Goal: Transaction & Acquisition: Purchase product/service

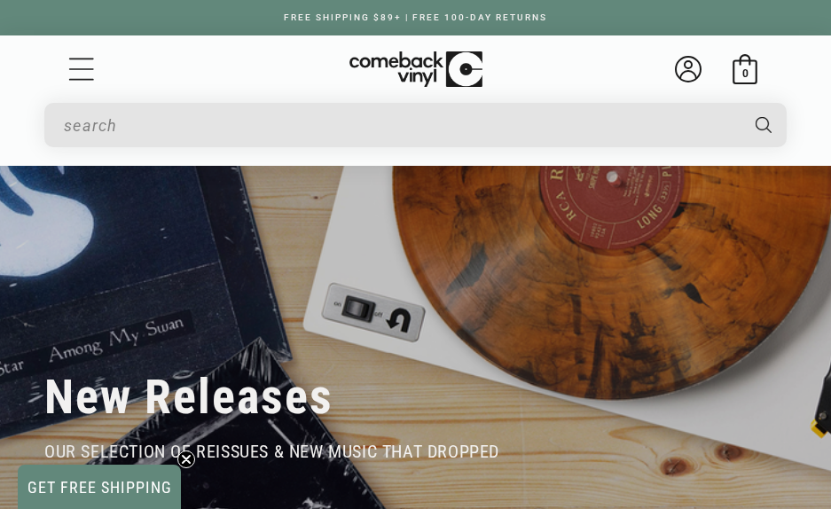
click at [175, 133] on input "When autocomplete results are available use up and down arrows to review and en…" at bounding box center [400, 125] width 673 height 36
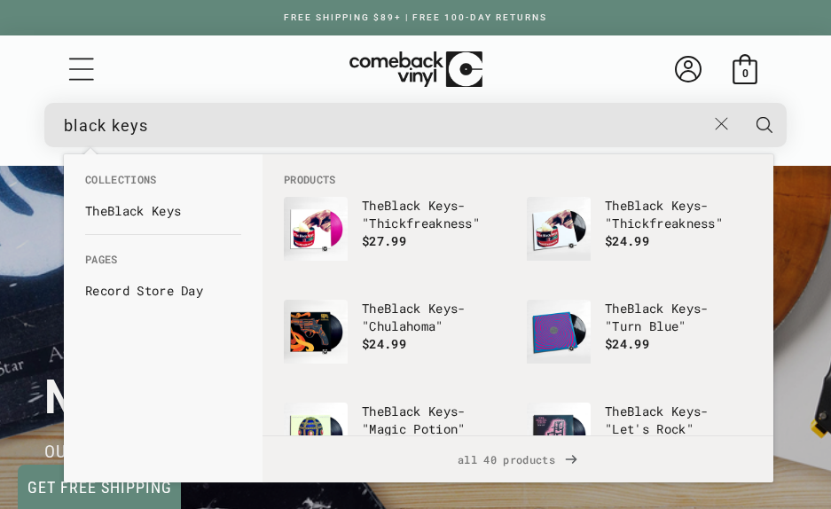
type input "black keys"
click at [764, 124] on button "Search" at bounding box center [764, 125] width 47 height 44
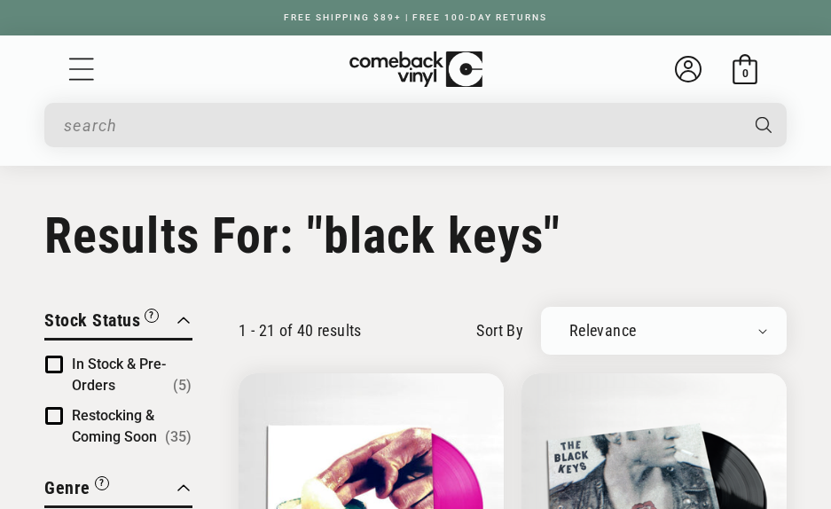
type input "black keys"
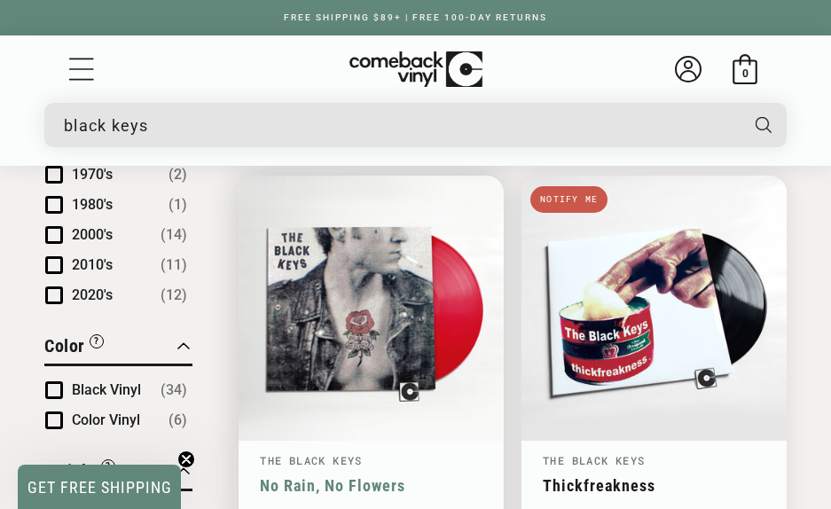
scroll to position [1082, 0]
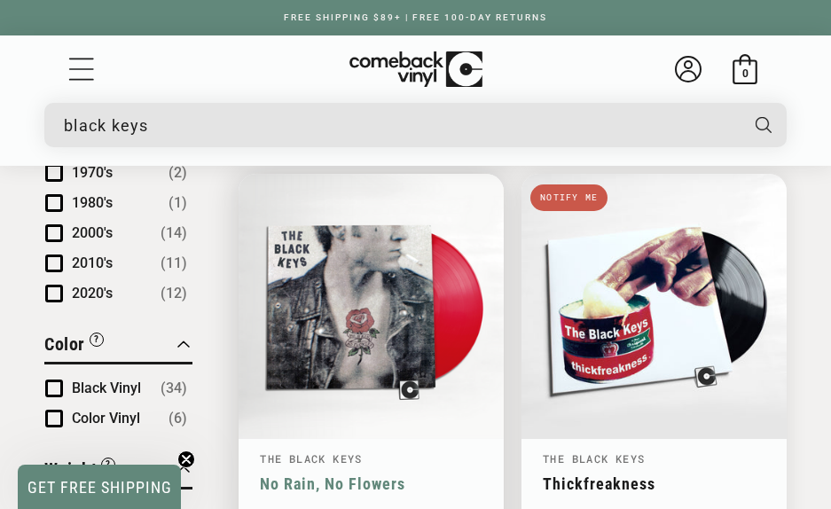
click at [341, 474] on link "No Rain, No Flowers" at bounding box center [371, 483] width 223 height 19
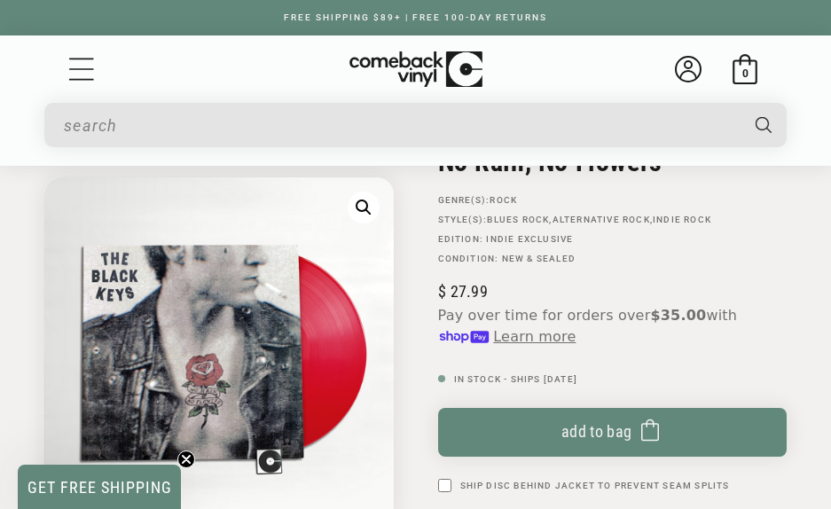
scroll to position [196, 0]
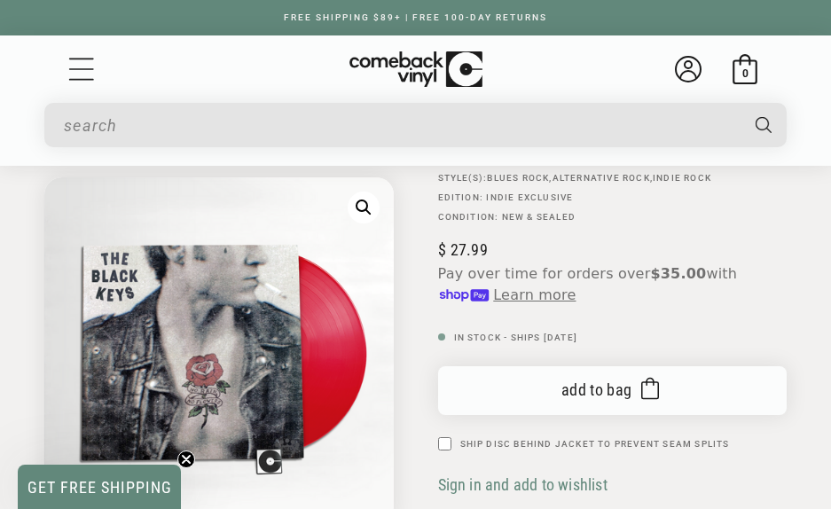
click at [525, 400] on button "Add to bag Added to bag" at bounding box center [612, 390] width 349 height 49
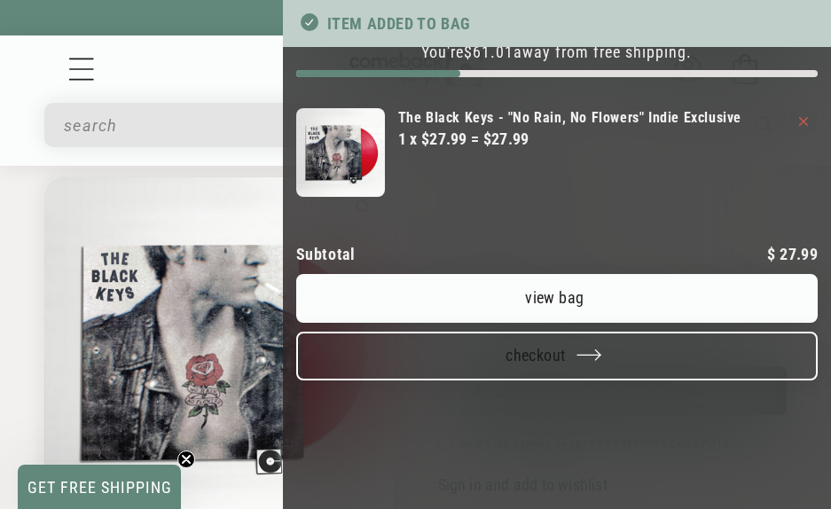
click at [514, 380] on button "Checkout" at bounding box center [556, 356] width 521 height 49
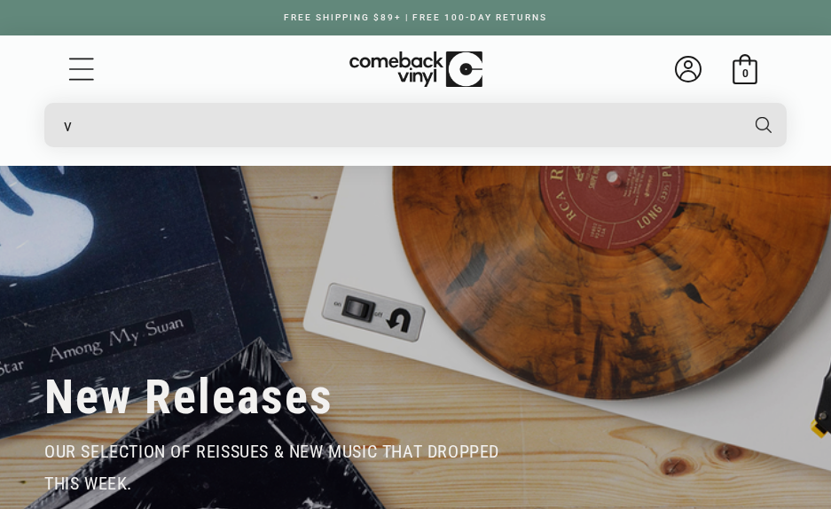
type input "va"
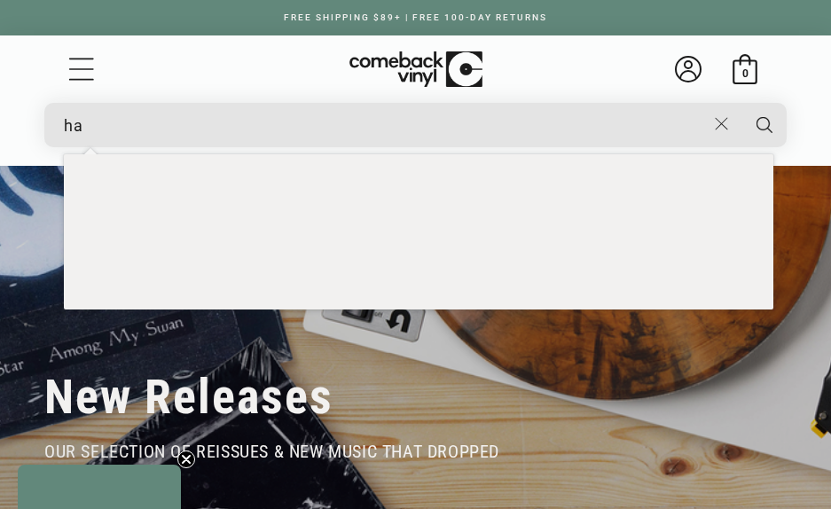
type input "h"
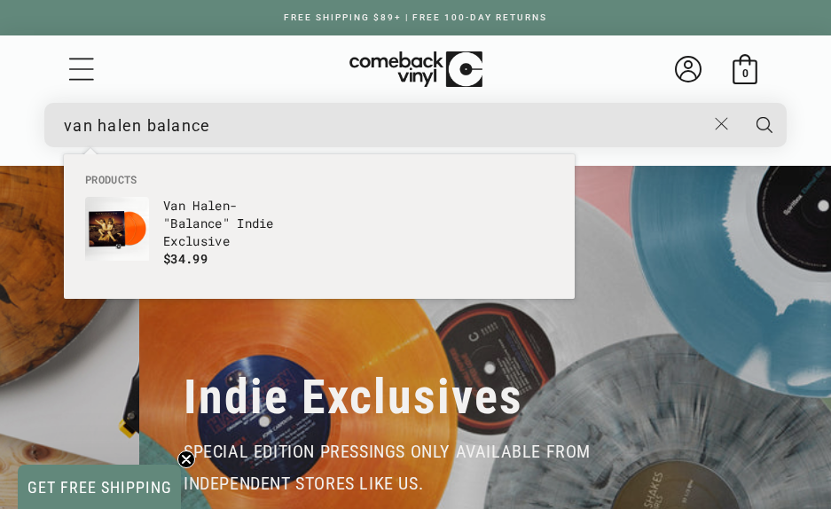
scroll to position [0, 831]
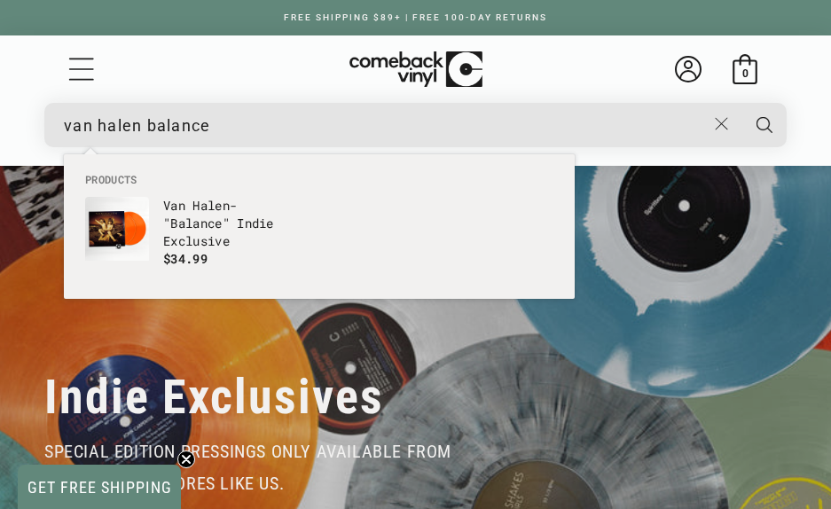
type input "van halen balance"
click at [764, 124] on button "Search" at bounding box center [764, 125] width 47 height 44
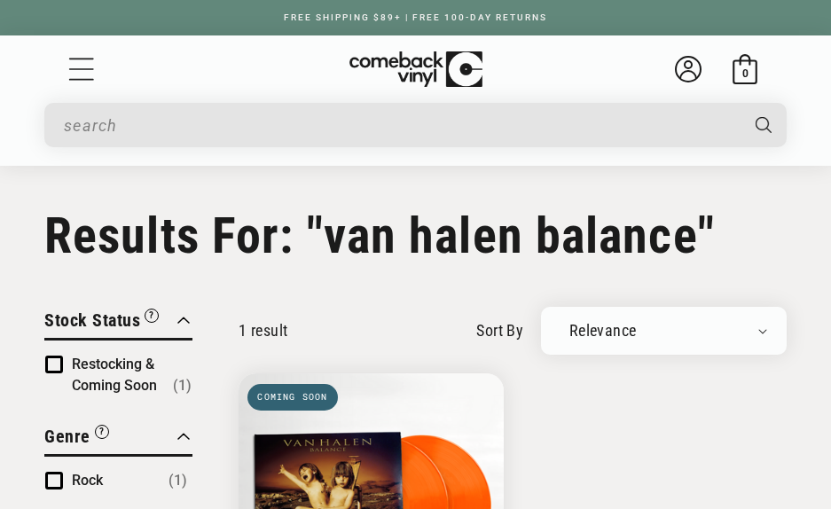
type input "van halen balance"
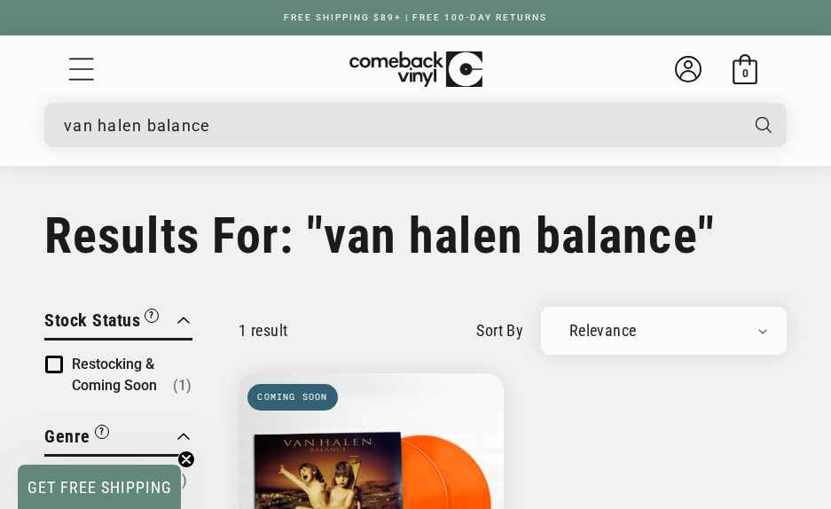
scroll to position [363, 0]
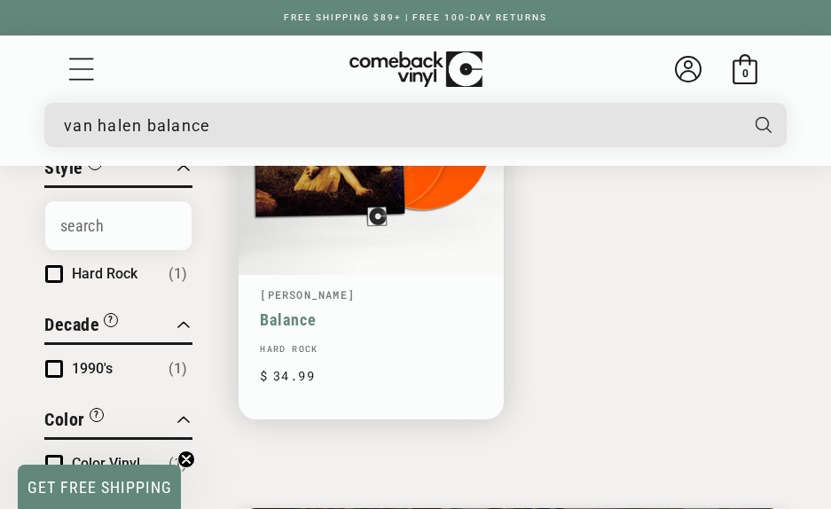
click at [339, 310] on link "Balance" at bounding box center [371, 319] width 223 height 19
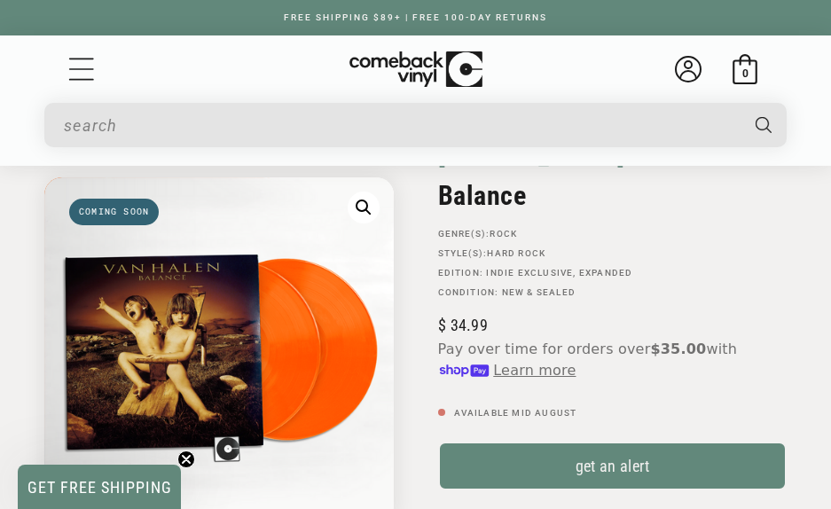
scroll to position [118, 0]
